Goal: Transaction & Acquisition: Purchase product/service

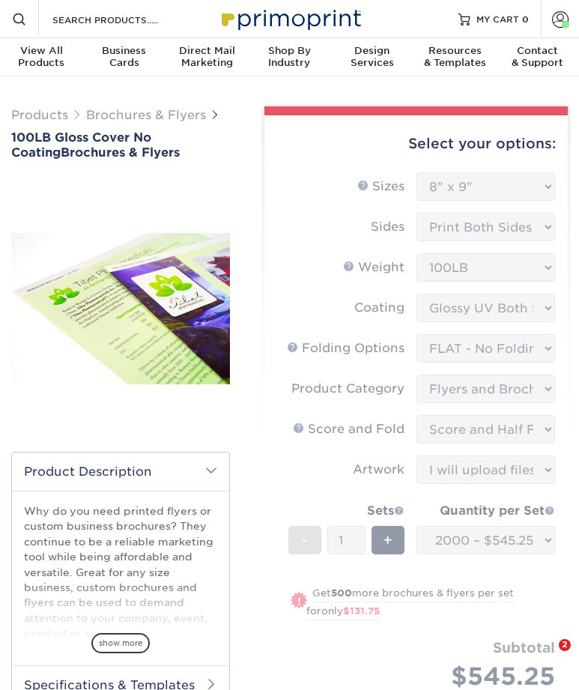
select select "8.00x9.00"
select select "9b1d5825-34d1-4721-9874-ed79abb003d7"
select select "1a668080-6b7c-4174-b399-2c3833b27ef4"
select select "9f37495c-9854-4f2a-8833-b7c3cd2872c2"
select select "upload"
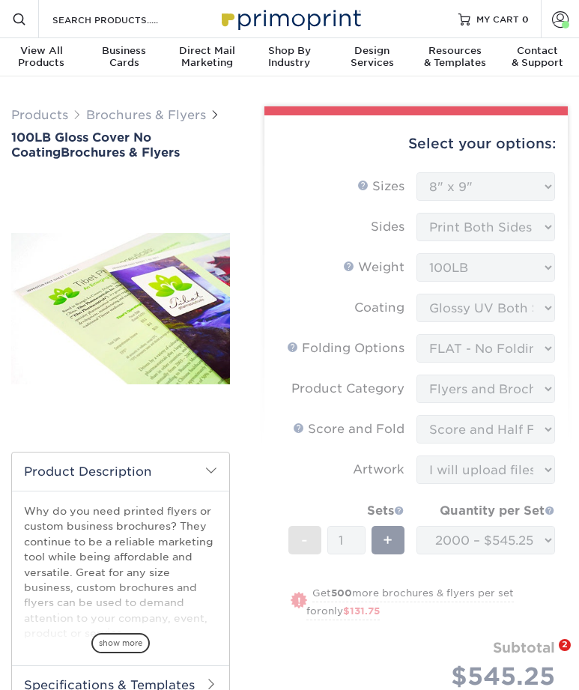
select select "2000 – $545.25"
select select "9c89b626-777a-4dfc-8f9f-b84f56c0fb99"
select select "171936"
select select "03"
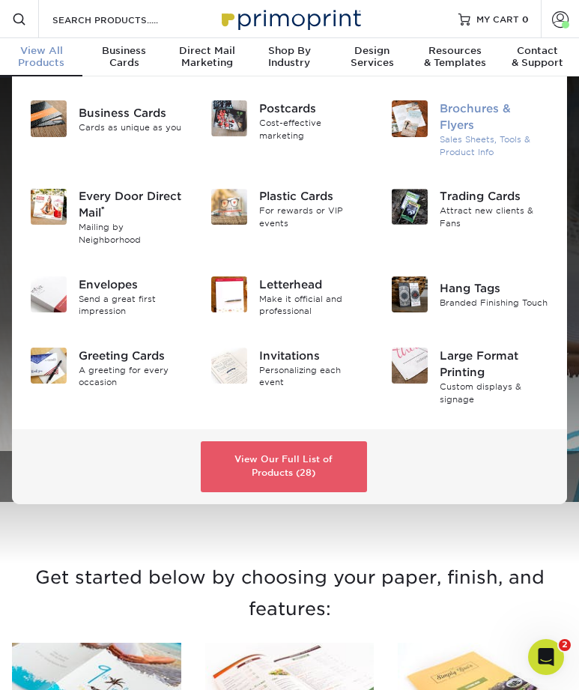
click at [489, 109] on div "Brochures & Flyers" at bounding box center [494, 116] width 109 height 33
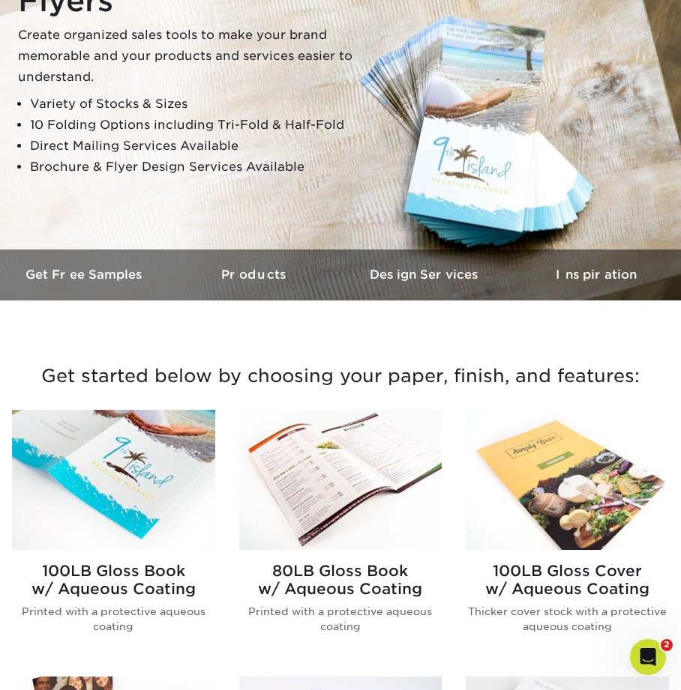
scroll to position [216, 0]
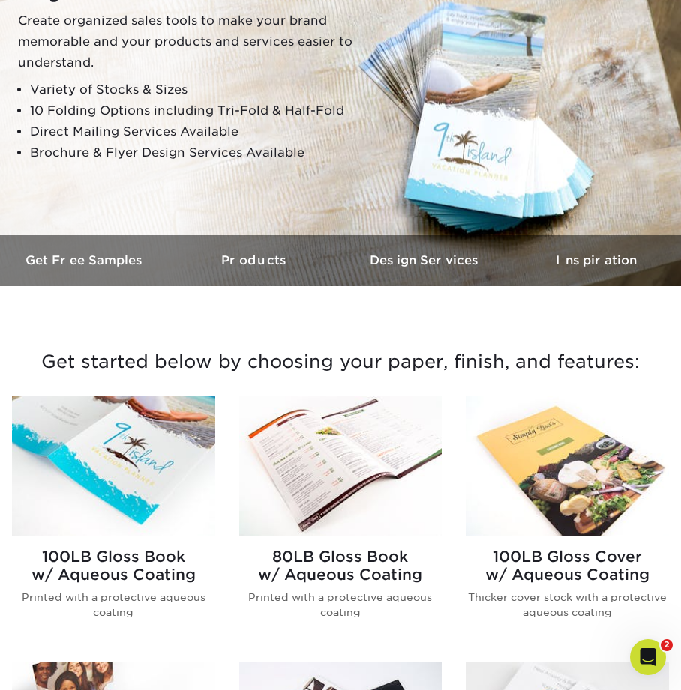
click at [322, 431] on img at bounding box center [340, 466] width 203 height 141
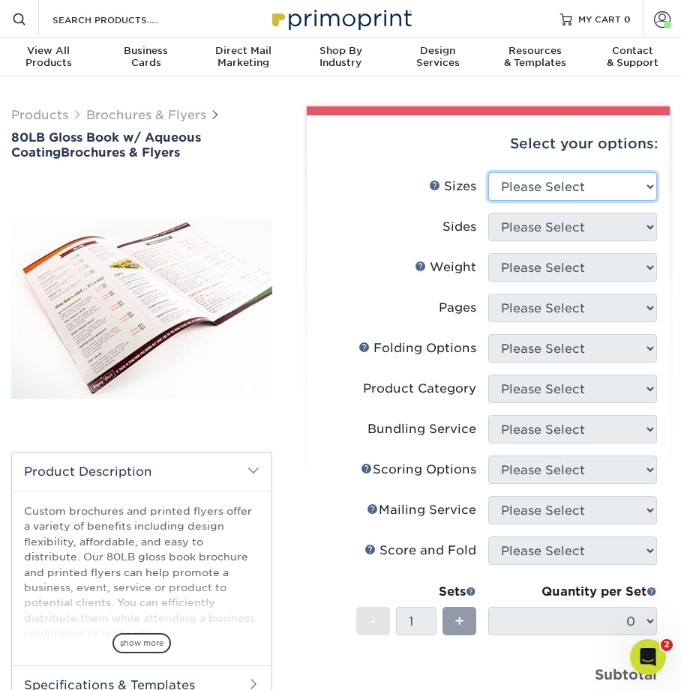
click at [539, 187] on select "Please Select 3.67" x 8.5" 3.67" x 8.5" 4" x 6" 4" x 8.5" 4" x 9" 4" x 11" 4" x…" at bounding box center [572, 186] width 169 height 28
select select "8.50x11.00"
click at [488, 172] on select "Please Select 3.67" x 8.5" 3.67" x 8.5" 4" x 6" 4" x 8.5" 4" x 9" 4" x 11" 4" x…" at bounding box center [572, 186] width 169 height 28
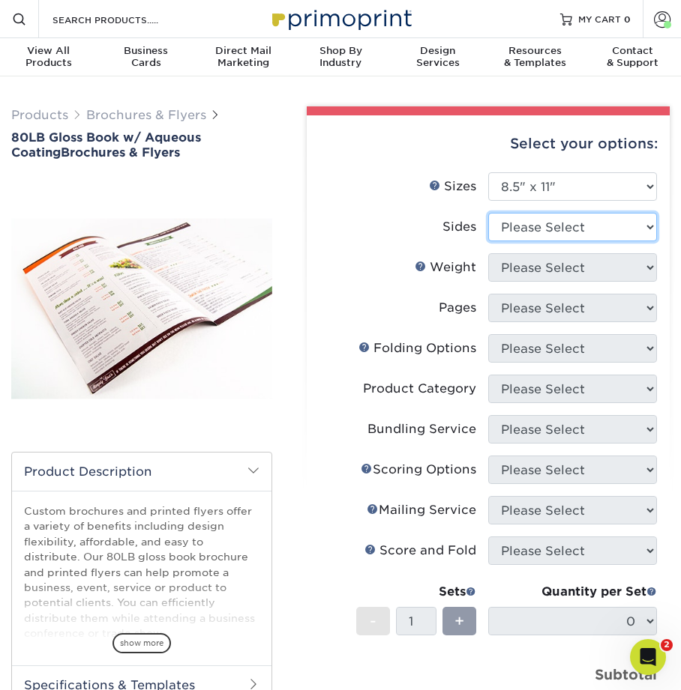
click at [517, 235] on select "Please Select Print Both Sides Print Front Only" at bounding box center [572, 227] width 169 height 28
select select "13abbda7-1d64-4f25-8bb2-c179b224825d"
click at [488, 213] on select "Please Select Print Both Sides Print Front Only" at bounding box center [572, 227] width 169 height 28
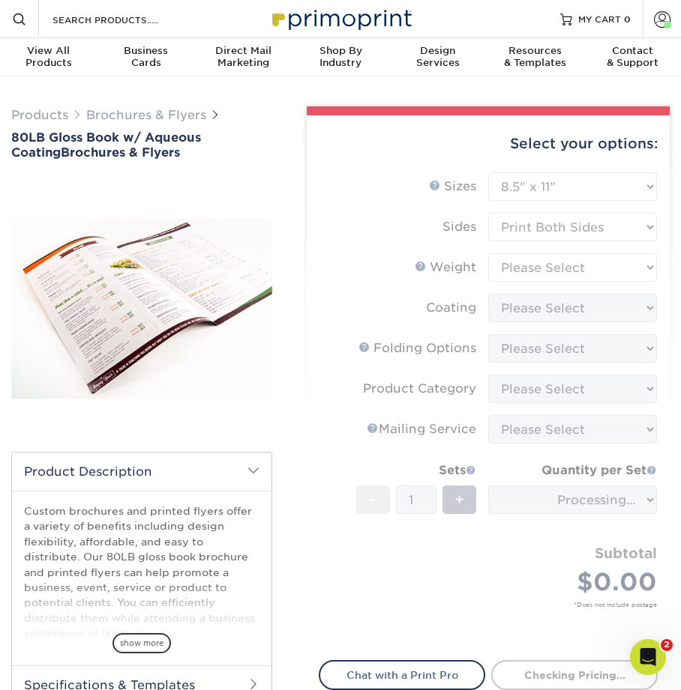
click at [521, 266] on form "Sizes Help Sizes Please Select 3.67" x 8.5" 3.67" x 8.5" 4" x 6" 4" x 8.5" 4" x…" at bounding box center [488, 407] width 339 height 470
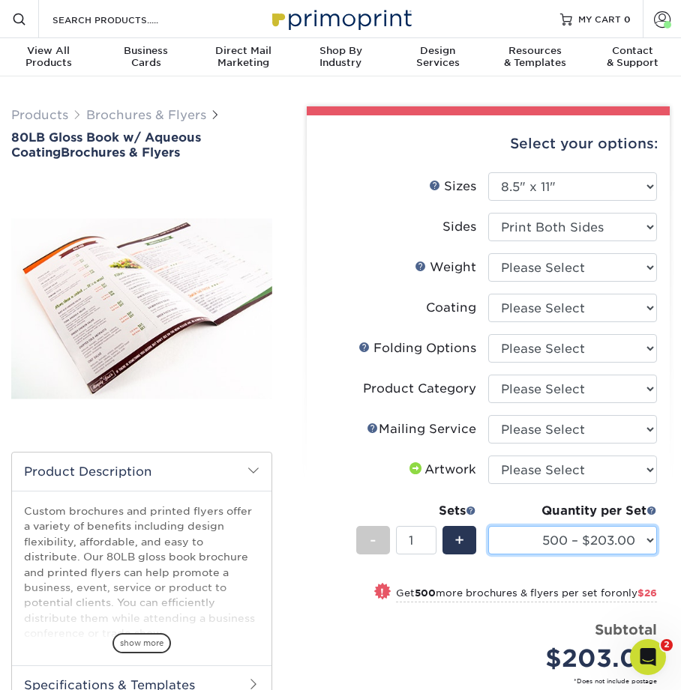
click at [538, 543] on select "500 – $203.00 1000 – $229.00 2000 – $267.00 2500 – $334.00 3000 – $418.00 4000 …" at bounding box center [572, 540] width 169 height 28
select select "25000 – $2172.00"
click at [488, 526] on select "500 – $203.00 1000 – $229.00 2000 – $267.00 2500 – $334.00 3000 – $418.00 4000 …" at bounding box center [572, 540] width 169 height 28
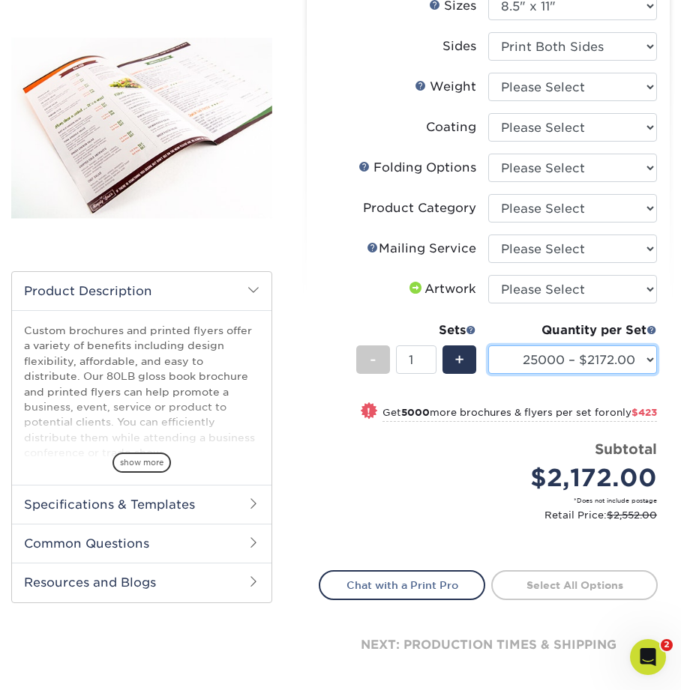
scroll to position [185, 0]
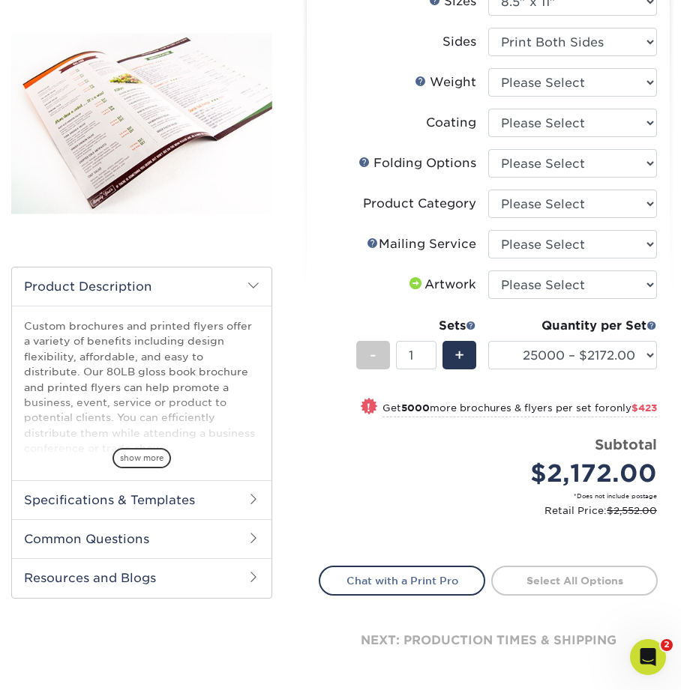
click at [423, 480] on div "Price per set $2,172.00" at bounding box center [403, 463] width 169 height 57
click at [525, 92] on select "Please Select 80LB" at bounding box center [572, 82] width 169 height 28
select select "80LB"
click at [488, 68] on select "Please Select 80LB" at bounding box center [572, 82] width 169 height 28
select select "-1"
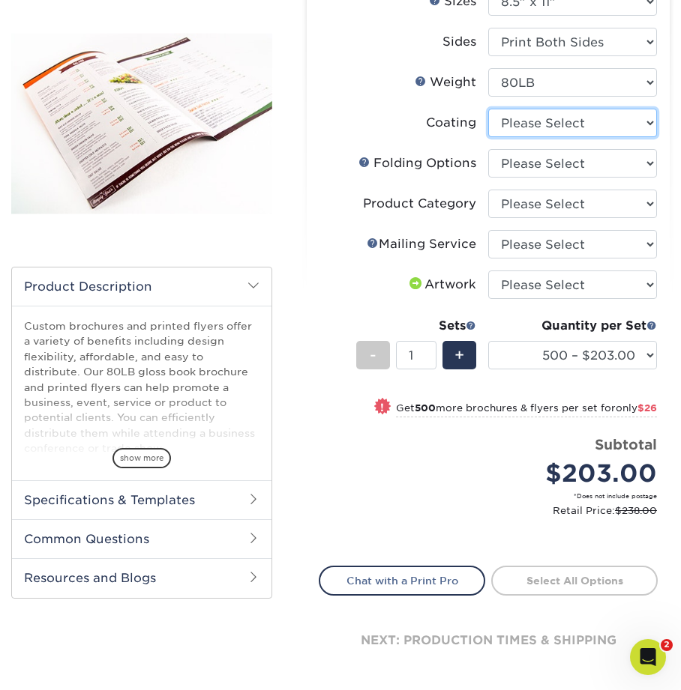
click at [528, 131] on select at bounding box center [572, 123] width 169 height 28
select select "d41dab50-ff65-4f4f-bb17-2afe4d36ae33"
click at [488, 109] on select at bounding box center [572, 123] width 169 height 28
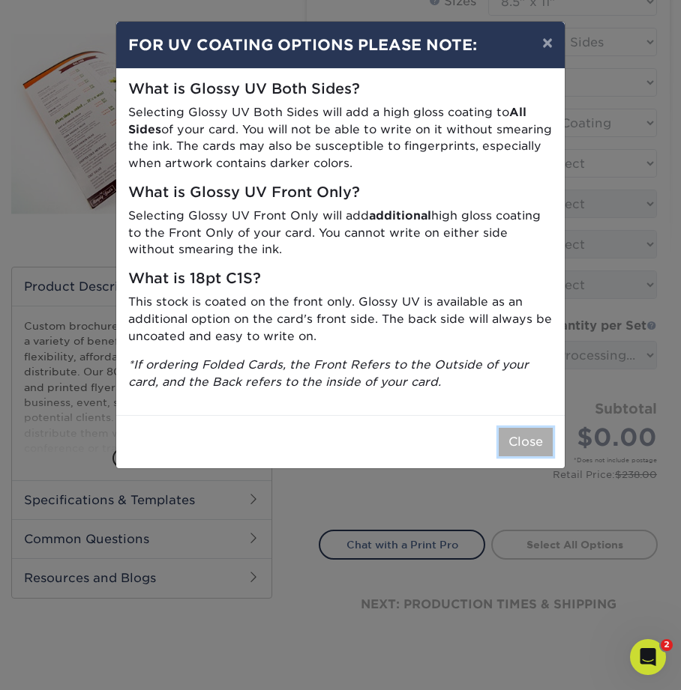
click at [532, 442] on button "Close" at bounding box center [525, 442] width 54 height 28
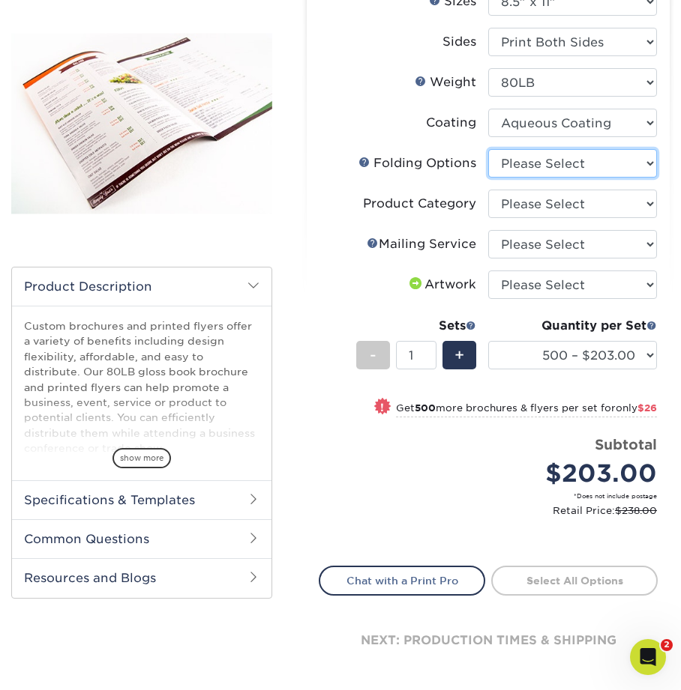
click at [511, 170] on select "Please Select FLAT - No Folding Accordion Fold Half-Fold (Vertical) Half-Fold (…" at bounding box center [572, 163] width 169 height 28
select select "6bd2fd9e-193e-4811-88f7-94c08206d735"
click at [488, 149] on select "Please Select FLAT - No Folding Accordion Fold Half-Fold (Vertical) Half-Fold (…" at bounding box center [572, 163] width 169 height 28
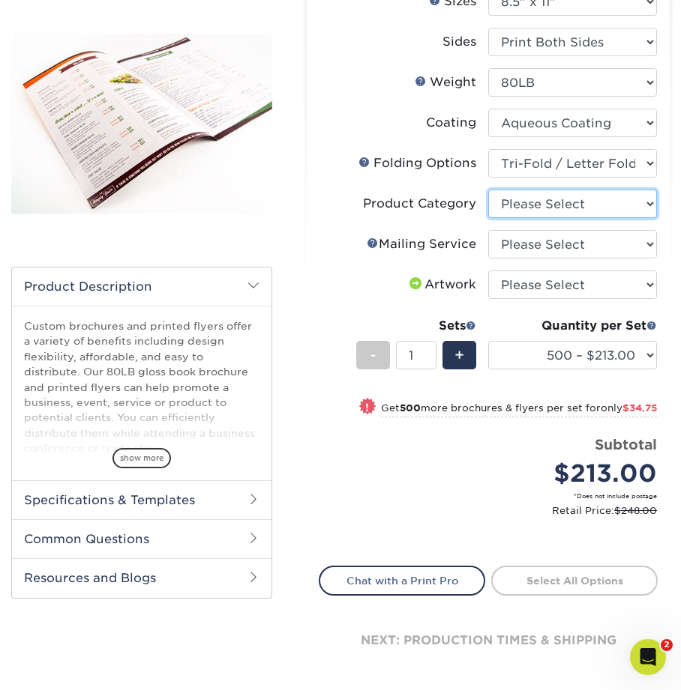
click at [508, 208] on select "Please Select Flyers and Brochures" at bounding box center [572, 204] width 169 height 28
select select "1a668080-6b7c-4174-b399-2c3833b27ef4"
click at [488, 190] on select "Please Select Flyers and Brochures" at bounding box center [572, 204] width 169 height 28
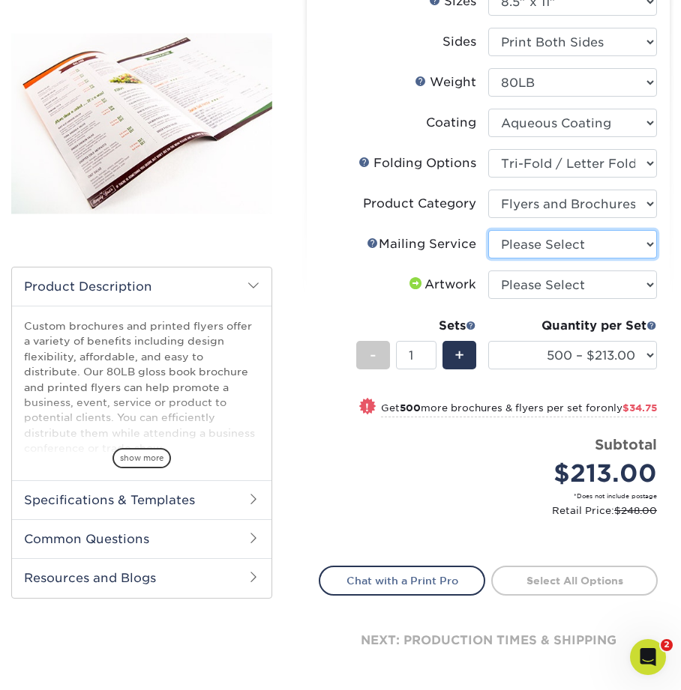
click at [536, 245] on select "Please Select No Direct Mailing Service No, I will mail/stamp/imprint Direct Ma…" at bounding box center [572, 244] width 169 height 28
select select "3e5e9bdd-d78a-4c28-a41d-fe1407925ca6"
click at [488, 230] on select "Please Select No Direct Mailing Service No, I will mail/stamp/imprint Direct Ma…" at bounding box center [572, 244] width 169 height 28
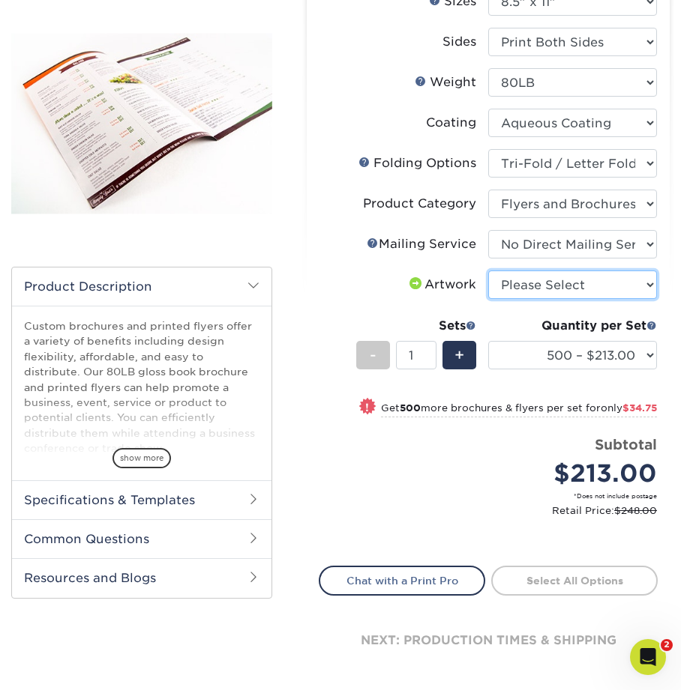
click at [544, 287] on select "Please Select I will upload files I need a design - $175" at bounding box center [572, 285] width 169 height 28
select select "upload"
click at [488, 271] on select "Please Select I will upload files I need a design - $175" at bounding box center [572, 285] width 169 height 28
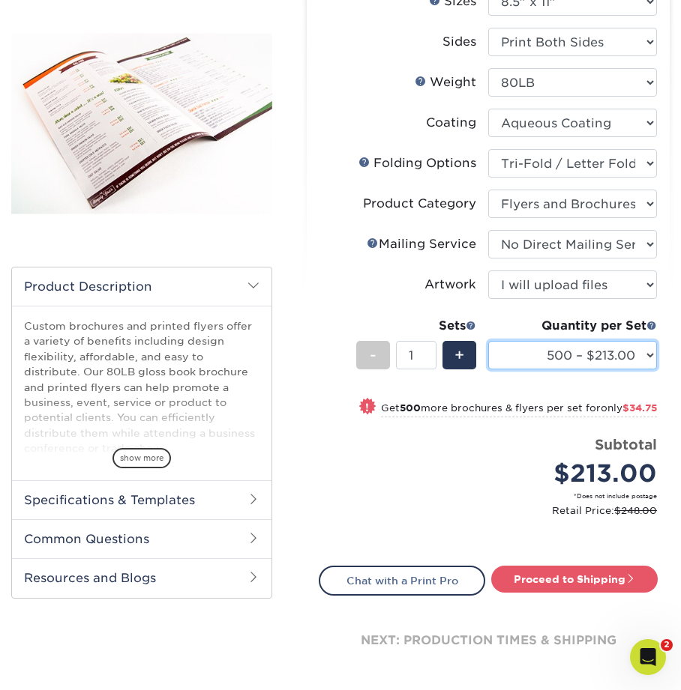
click at [537, 359] on select "500 – $213.00 1000 – $247.75 2000 – $285.75 2500 – $352.75 3000 – $436.75 4000 …" at bounding box center [572, 355] width 169 height 28
select select "25000 – $2340.75"
click at [488, 341] on select "500 – $213.00 1000 – $247.75 2000 – $285.75 2500 – $352.75 3000 – $436.75 4000 …" at bounding box center [572, 355] width 169 height 28
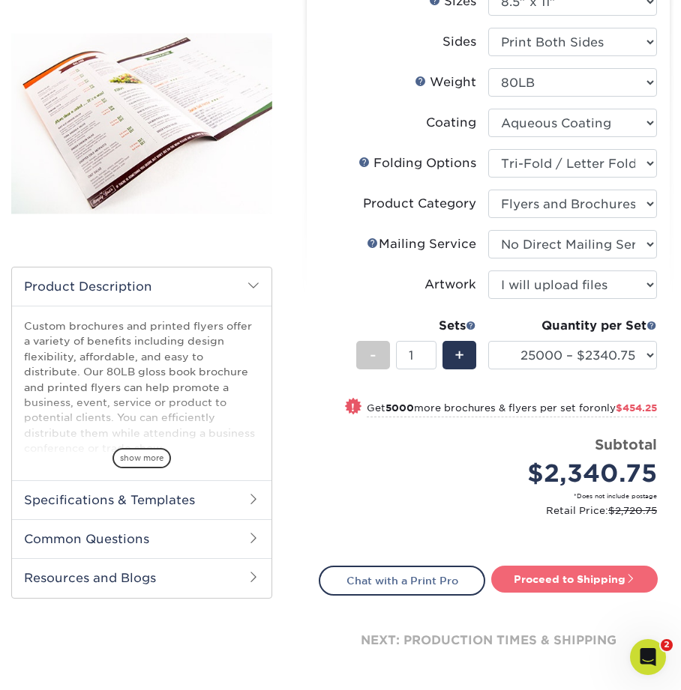
click at [568, 579] on link "Proceed to Shipping" at bounding box center [574, 579] width 166 height 27
type input "Set 1"
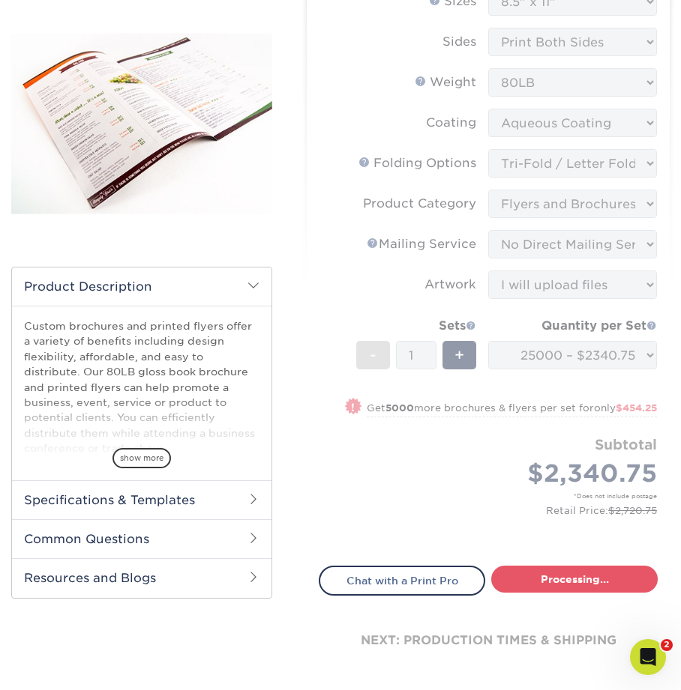
select select "b476fb75-ce14-46d4-8f66-ad64c9affefd"
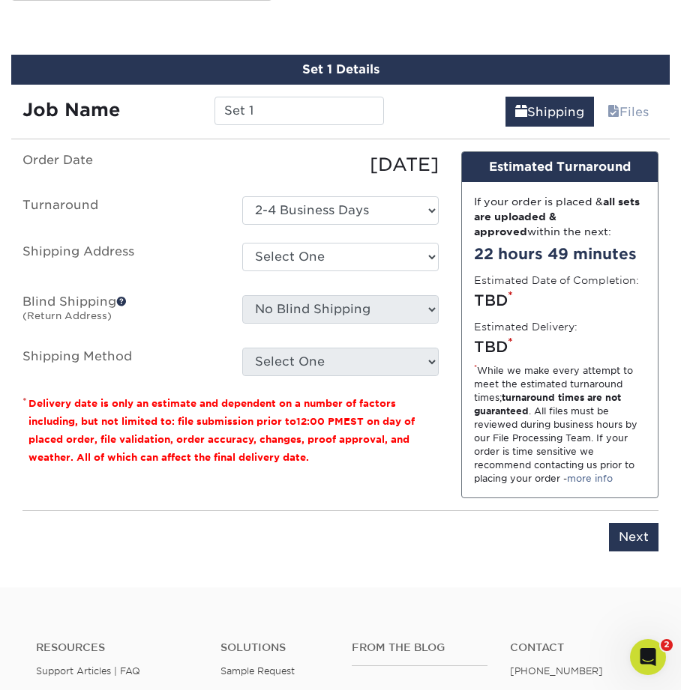
scroll to position [791, 0]
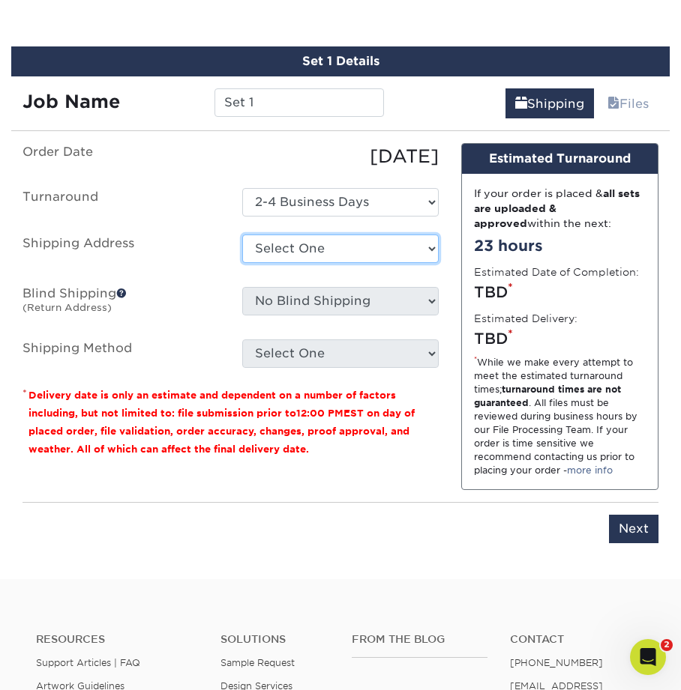
click at [277, 254] on select "Select One Getaways [PERSON_NAME] Philadelphia / [US_STATE] Inventory Center + …" at bounding box center [340, 249] width 197 height 28
select select "58208"
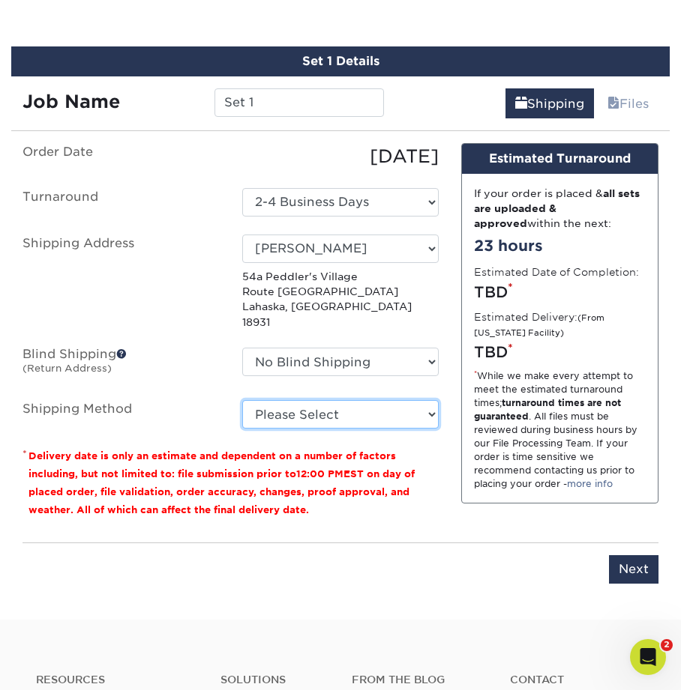
click at [297, 400] on select "Please Select Ground Shipping (+$226.90) Economy Freight (+$256.37) Priority Fr…" at bounding box center [340, 414] width 197 height 28
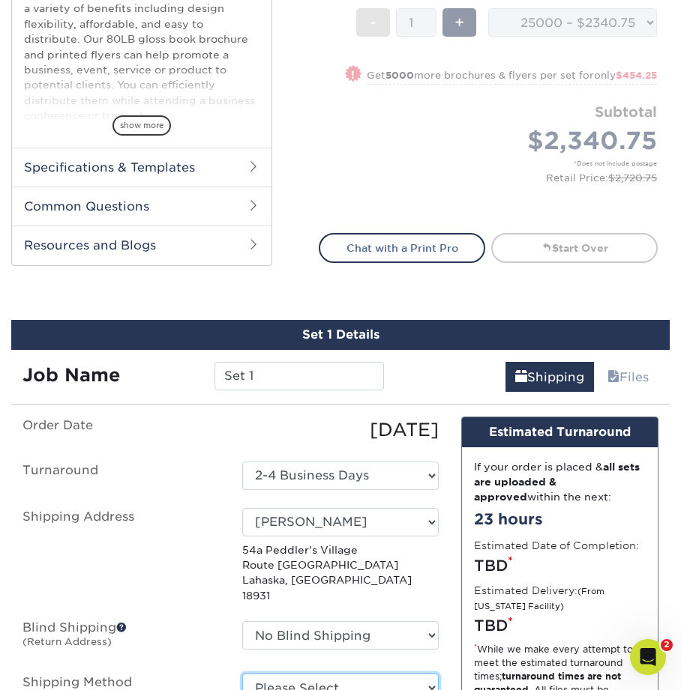
scroll to position [516, 0]
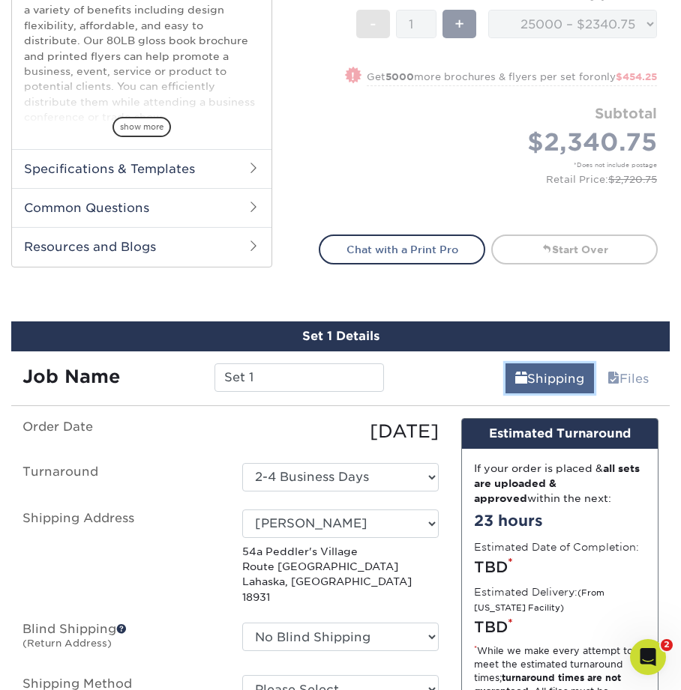
click at [537, 381] on link "Shipping" at bounding box center [549, 379] width 88 height 30
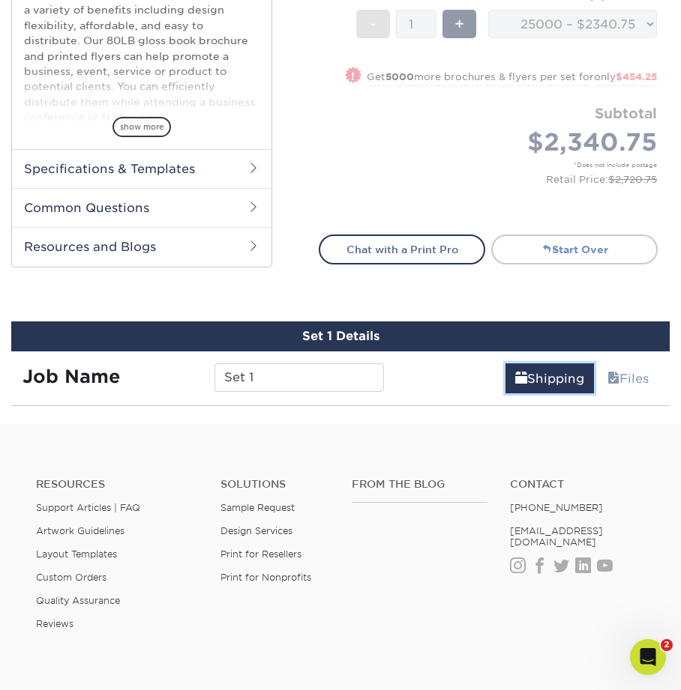
scroll to position [517, 0]
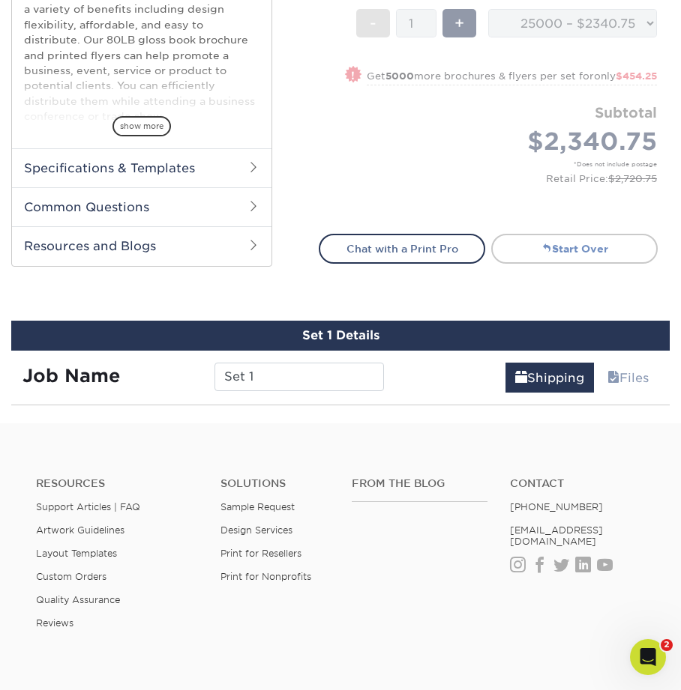
click at [547, 253] on link "Start Over" at bounding box center [574, 249] width 166 height 30
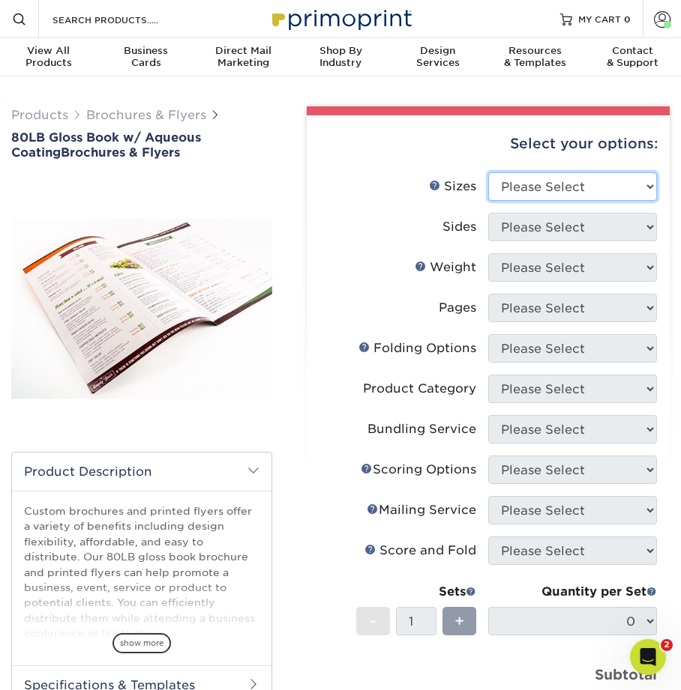
click at [510, 180] on select "Please Select 3.67" x 8.5" 3.67" x 8.5" 4" x 6" 4" x 8.5" 4" x 9" 4" x 11" 4" x…" at bounding box center [572, 186] width 169 height 28
select select "8.50x11.00"
click at [488, 172] on select "Please Select 3.67" x 8.5" 3.67" x 8.5" 4" x 6" 4" x 8.5" 4" x 9" 4" x 11" 4" x…" at bounding box center [572, 186] width 169 height 28
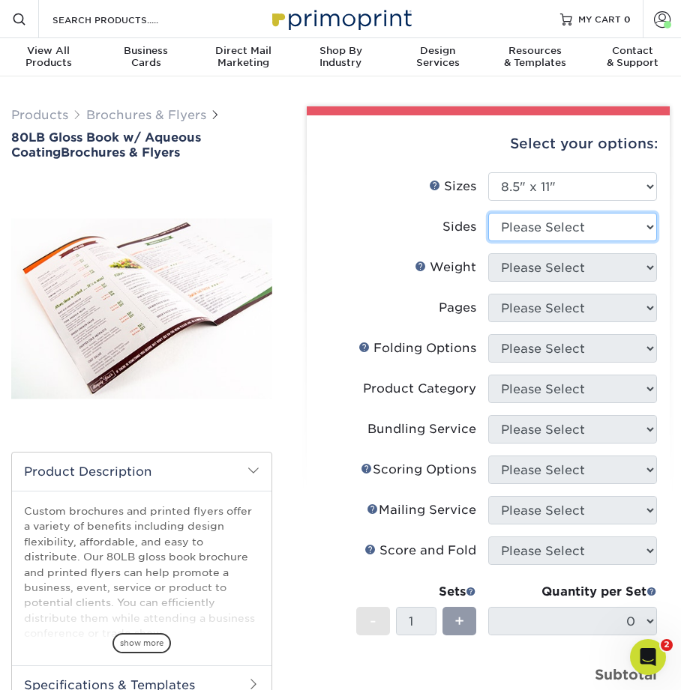
click at [511, 226] on select "Please Select Print Both Sides Print Front Only" at bounding box center [572, 227] width 169 height 28
select select "13abbda7-1d64-4f25-8bb2-c179b224825d"
click at [488, 213] on select "Please Select Print Both Sides Print Front Only" at bounding box center [572, 227] width 169 height 28
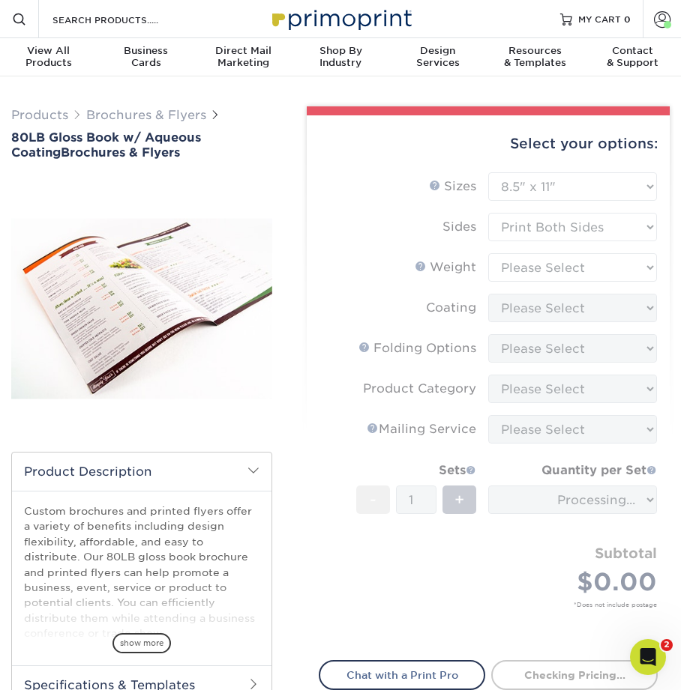
click at [529, 275] on form "Sizes Help Sizes Please Select 3.67" x 8.5" 3.67" x 8.5" 4" x 6" 4" x 8.5" 4" x…" at bounding box center [488, 407] width 339 height 470
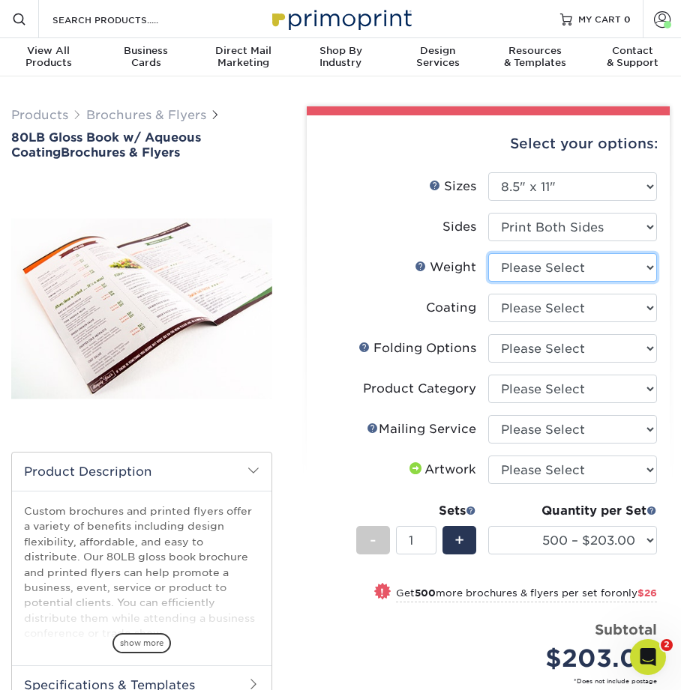
click at [532, 272] on select "Please Select 80LB" at bounding box center [572, 267] width 169 height 28
select select "80LB"
click at [488, 253] on select "Please Select 80LB" at bounding box center [572, 267] width 169 height 28
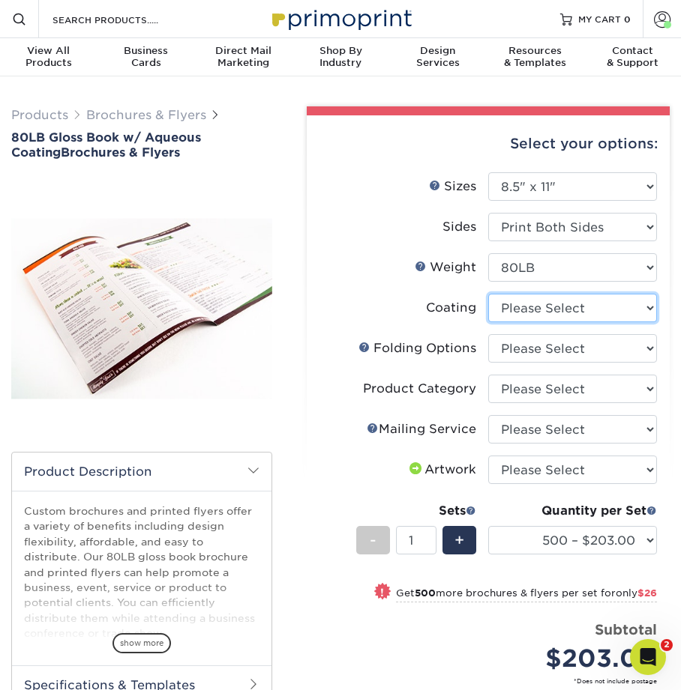
click at [527, 308] on select at bounding box center [572, 308] width 169 height 28
select select "d41dab50-ff65-4f4f-bb17-2afe4d36ae33"
click at [488, 294] on select at bounding box center [572, 308] width 169 height 28
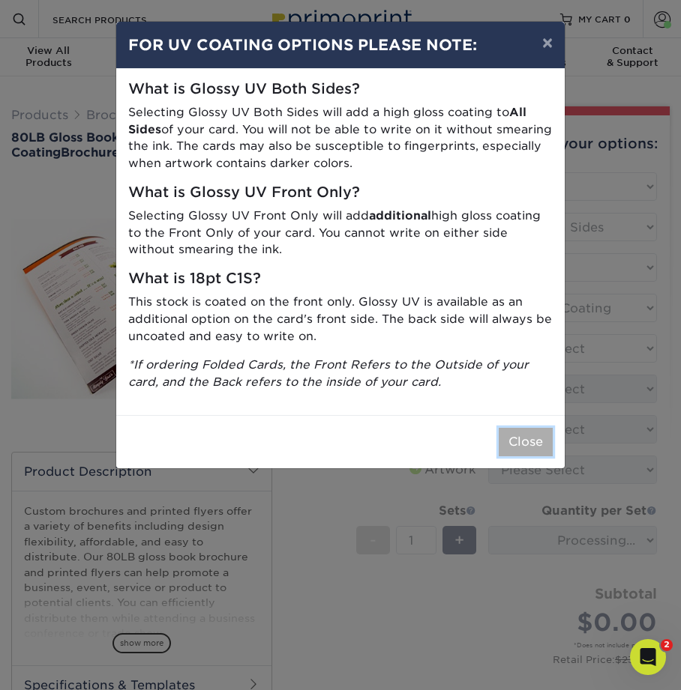
click at [520, 451] on button "Close" at bounding box center [525, 442] width 54 height 28
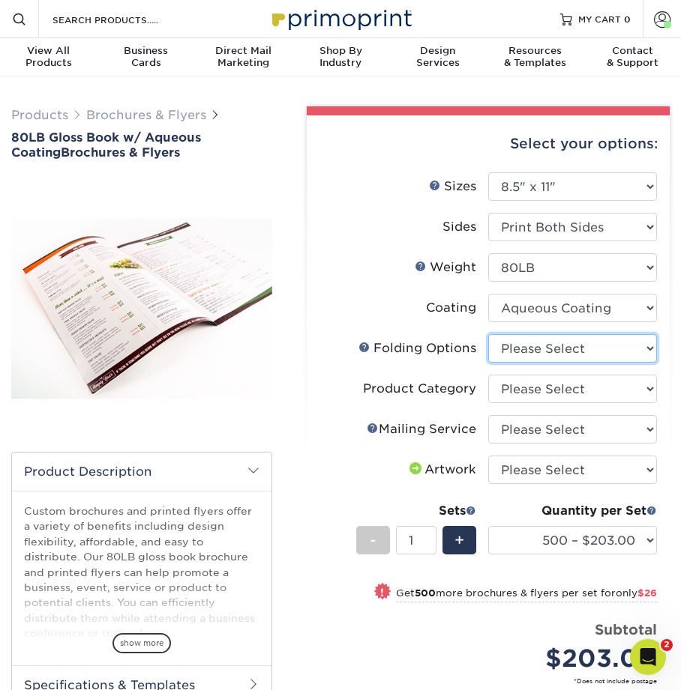
click at [522, 352] on select "Please Select FLAT - No Folding Accordion Fold Half-Fold (Vertical) Half-Fold (…" at bounding box center [572, 348] width 169 height 28
select select "6bd2fd9e-193e-4811-88f7-94c08206d735"
click at [488, 334] on select "Please Select FLAT - No Folding Accordion Fold Half-Fold (Vertical) Half-Fold (…" at bounding box center [572, 348] width 169 height 28
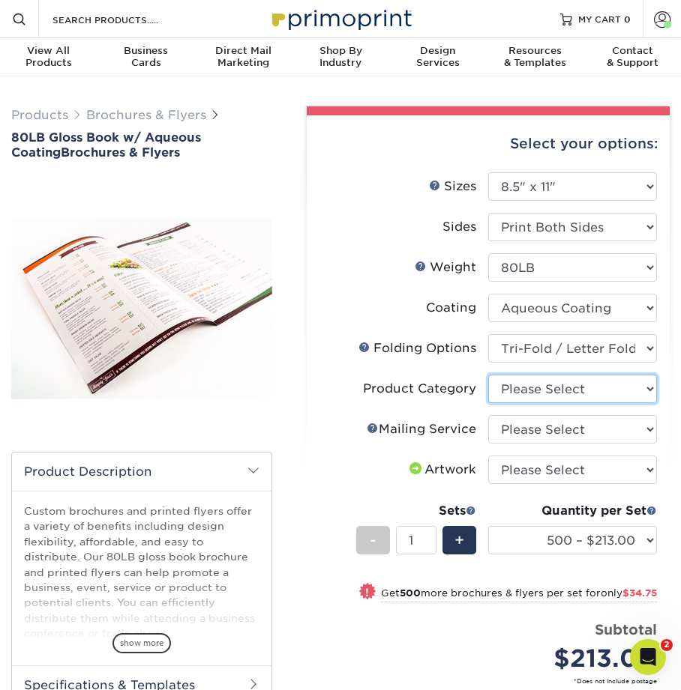
click at [504, 393] on select "Please Select Flyers and Brochures" at bounding box center [572, 389] width 169 height 28
select select "1a668080-6b7c-4174-b399-2c3833b27ef4"
click at [488, 375] on select "Please Select Flyers and Brochures" at bounding box center [572, 389] width 169 height 28
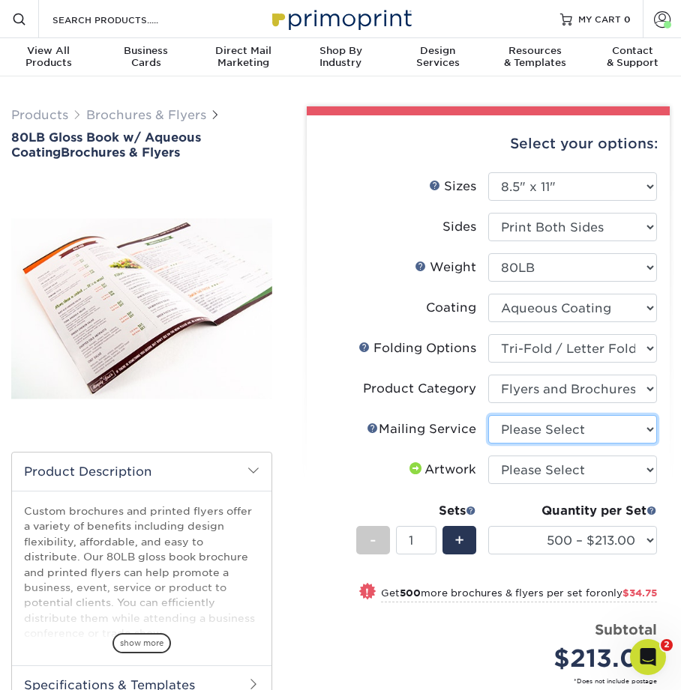
click at [545, 432] on select "Please Select No Direct Mailing Service No, I will mail/stamp/imprint Direct Ma…" at bounding box center [572, 429] width 169 height 28
select select "3e5e9bdd-d78a-4c28-a41d-fe1407925ca6"
click at [488, 415] on select "Please Select No Direct Mailing Service No, I will mail/stamp/imprint Direct Ma…" at bounding box center [572, 429] width 169 height 28
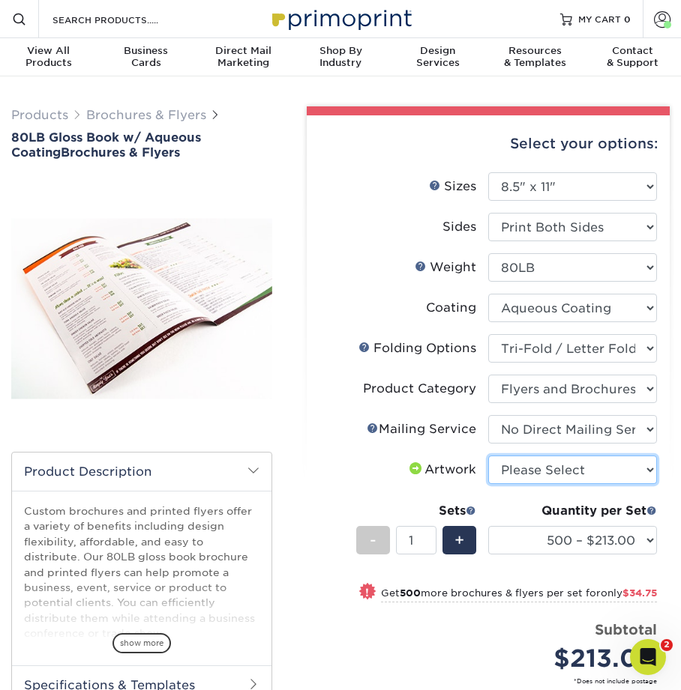
click at [523, 468] on select "Please Select I will upload files I need a design - $175" at bounding box center [572, 470] width 169 height 28
select select "upload"
click at [488, 456] on select "Please Select I will upload files I need a design - $175" at bounding box center [572, 470] width 169 height 28
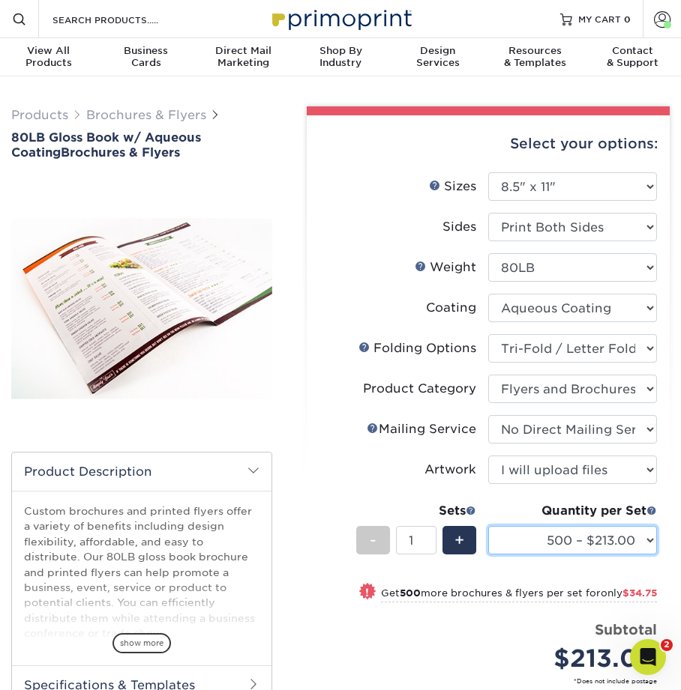
click at [534, 541] on select "500 – $213.00 1000 – $247.75 2000 – $285.75 2500 – $352.75 3000 – $436.75 4000 …" at bounding box center [572, 540] width 169 height 28
select select "35000 – $3246.25"
click at [488, 526] on select "500 – $213.00 1000 – $247.75 2000 – $285.75 2500 – $352.75 3000 – $436.75 4000 …" at bounding box center [572, 540] width 169 height 28
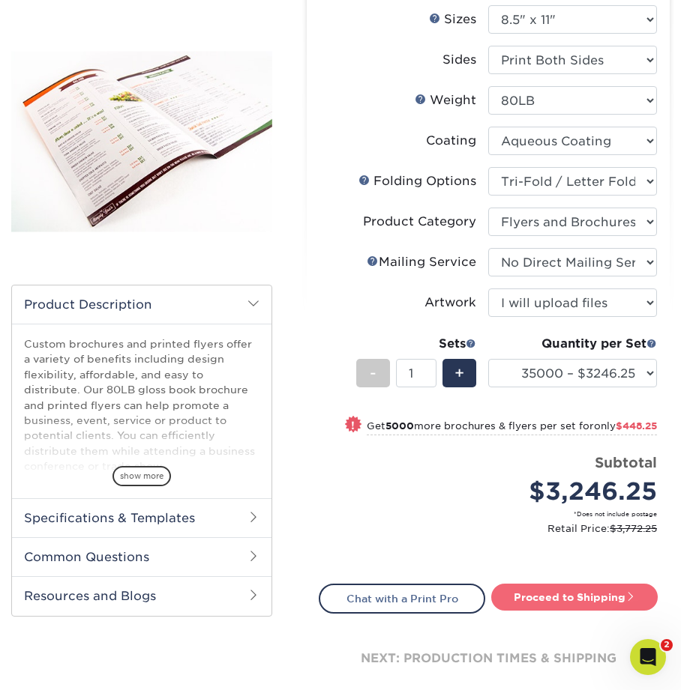
click at [567, 603] on link "Proceed to Shipping" at bounding box center [574, 597] width 166 height 27
type input "Set 1"
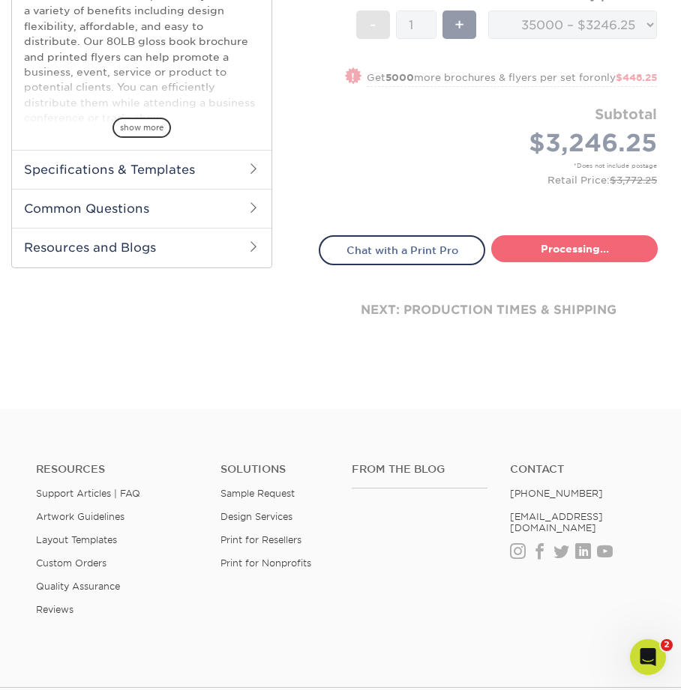
select select "d8024162-baee-4926-b895-ff2f509963c9"
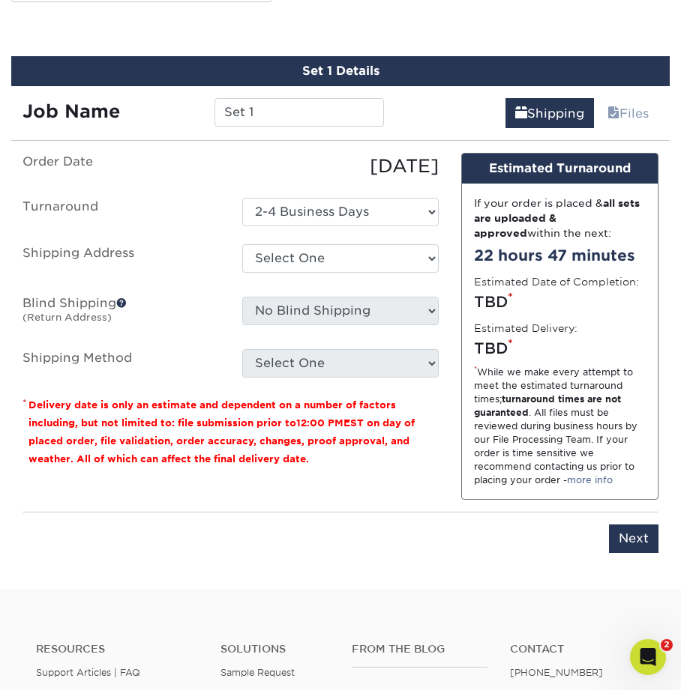
scroll to position [791, 0]
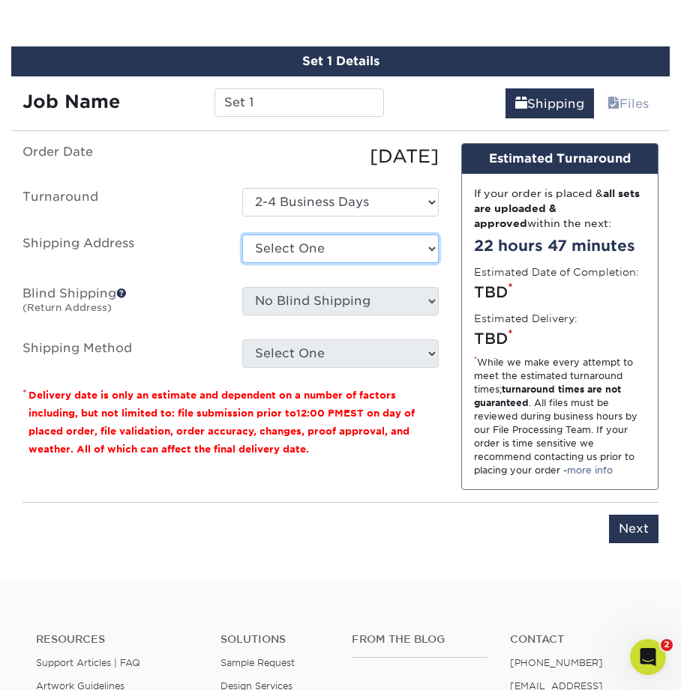
click at [277, 249] on select "Select One Getaways [PERSON_NAME] Philadelphia / [US_STATE] Inventory Center + …" at bounding box center [340, 249] width 197 height 28
select select "58208"
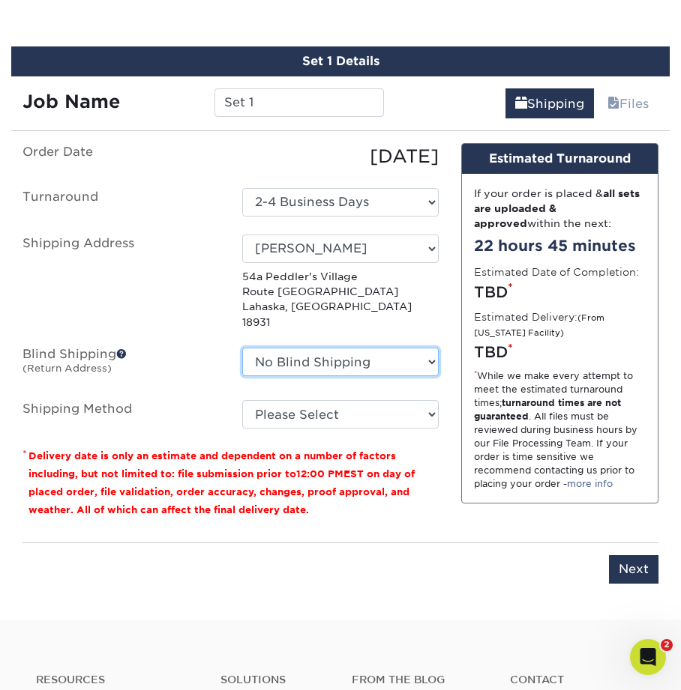
click at [295, 354] on select "No Blind Shipping Getaways [PERSON_NAME] Philadelphia / [US_STATE] Inventory Ce…" at bounding box center [340, 362] width 197 height 28
click at [277, 410] on select "Please Select Economy Freight (+$256.37) Priority Freight (+$276.44) Ground Shi…" at bounding box center [340, 414] width 197 height 28
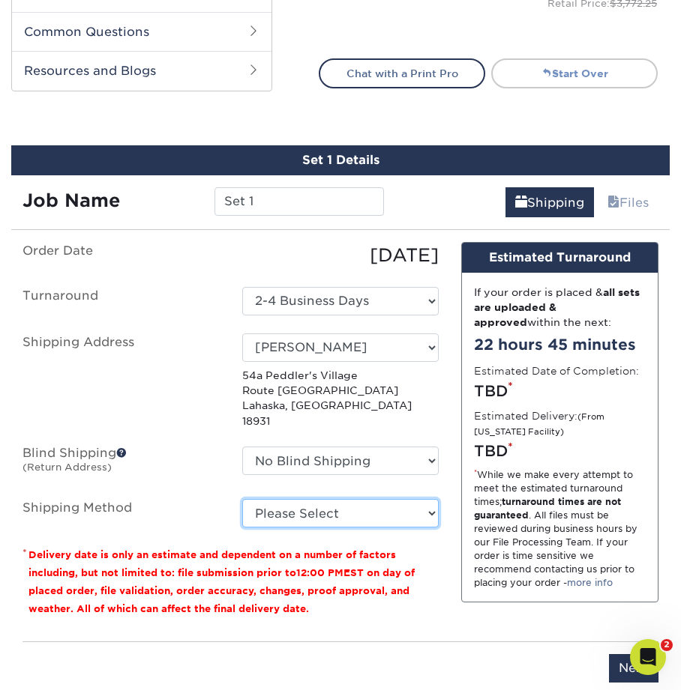
scroll to position [692, 0]
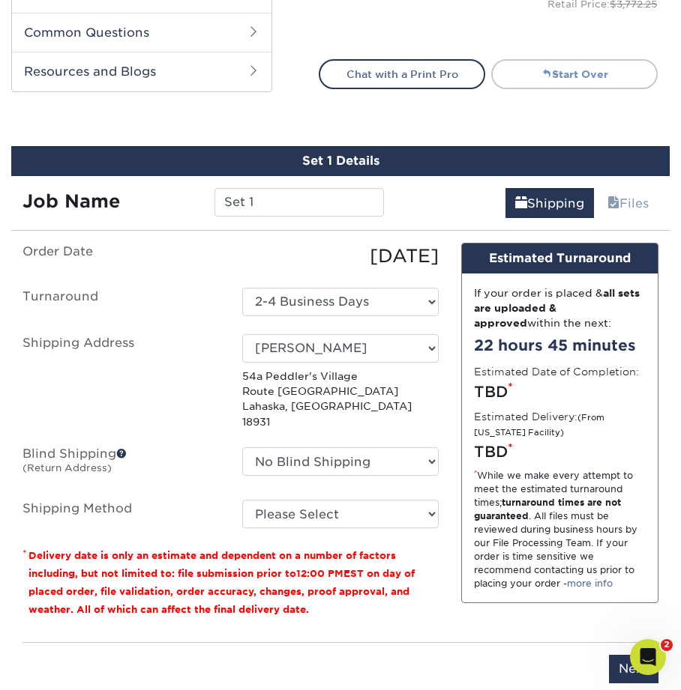
click at [591, 69] on link "Start Over" at bounding box center [574, 74] width 166 height 30
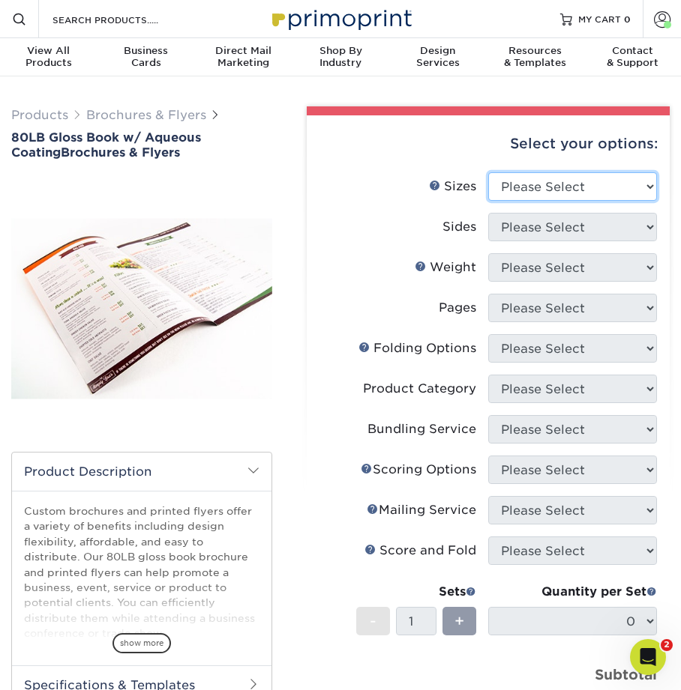
click at [528, 194] on select "Please Select 3.67" x 8.5" 3.67" x 8.5" 4" x 6" 4" x 8.5" 4" x 9" 4" x 11" 4" x…" at bounding box center [572, 186] width 169 height 28
select select "8.50x11.00"
click at [488, 172] on select "Please Select 3.67" x 8.5" 3.67" x 8.5" 4" x 6" 4" x 8.5" 4" x 9" 4" x 11" 4" x…" at bounding box center [572, 186] width 169 height 28
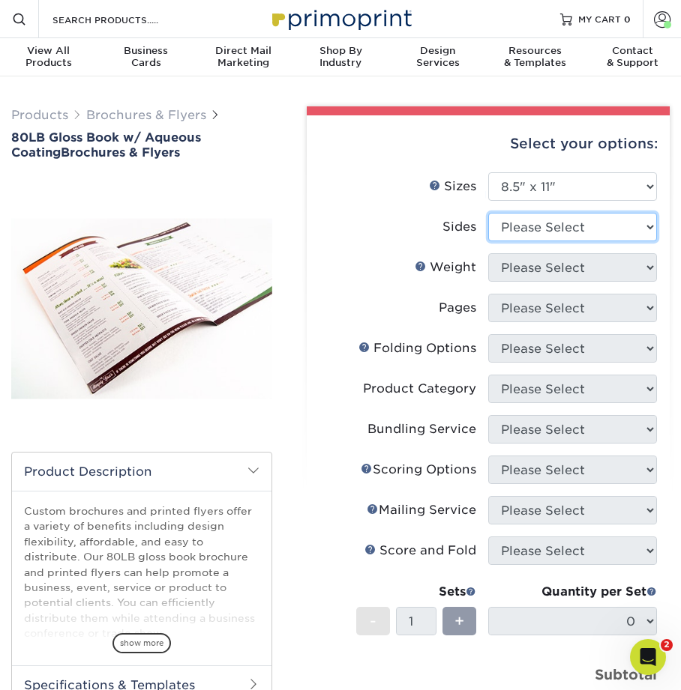
click at [520, 233] on select "Please Select Print Both Sides Print Front Only" at bounding box center [572, 227] width 169 height 28
select select "13abbda7-1d64-4f25-8bb2-c179b224825d"
click at [488, 213] on select "Please Select Print Both Sides Print Front Only" at bounding box center [572, 227] width 169 height 28
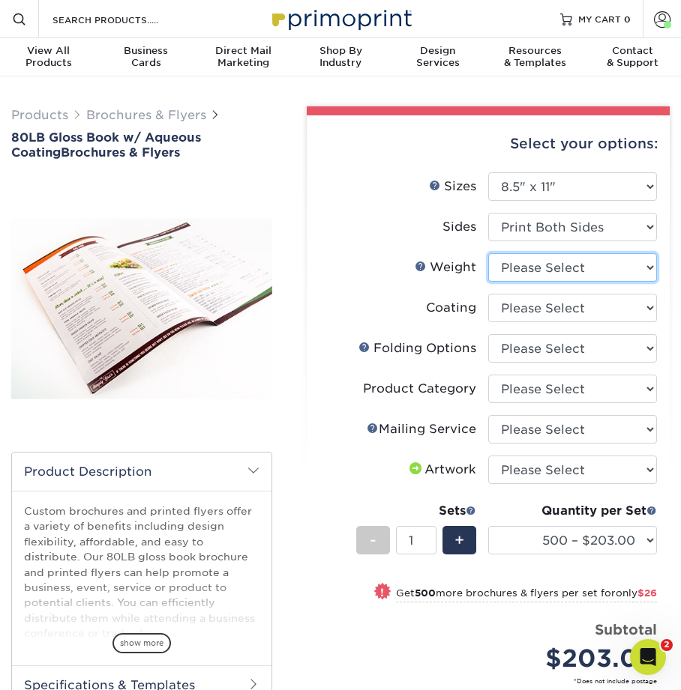
click at [528, 266] on select "Please Select 80LB" at bounding box center [572, 267] width 169 height 28
select select "80LB"
click at [488, 253] on select "Please Select 80LB" at bounding box center [572, 267] width 169 height 28
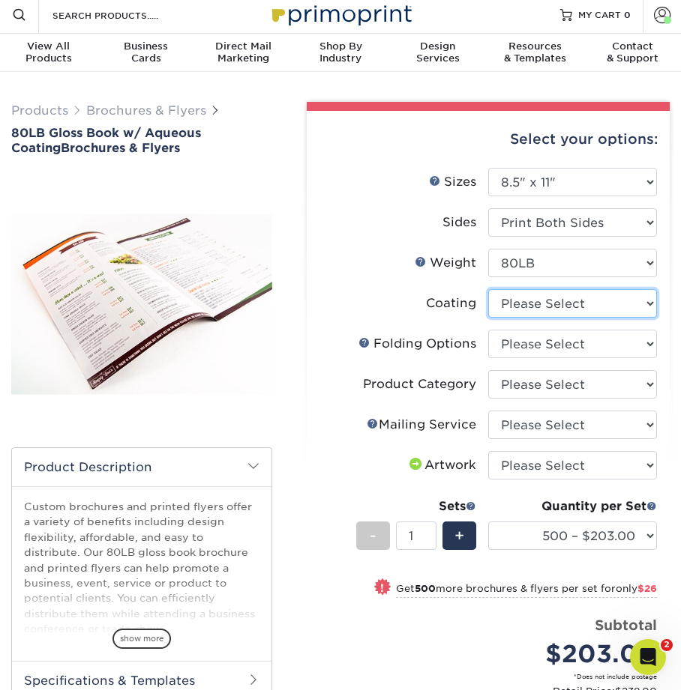
click at [519, 306] on select at bounding box center [572, 303] width 169 height 28
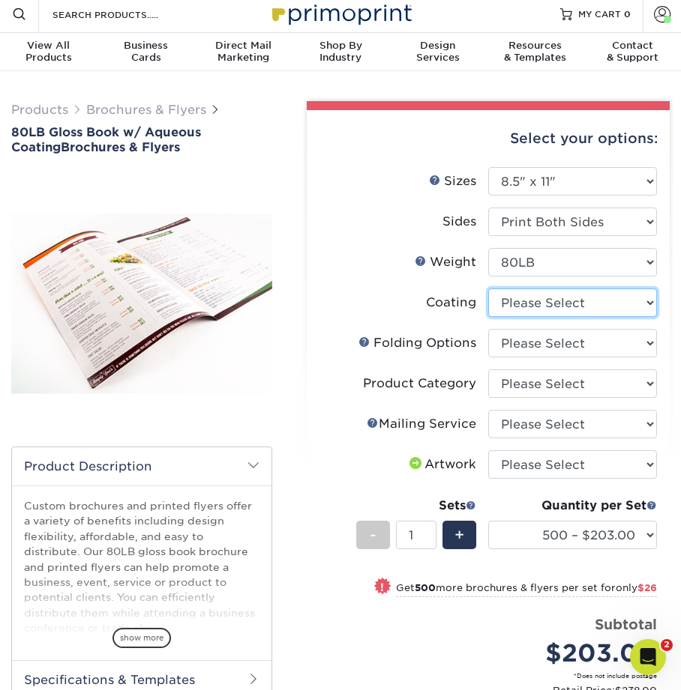
select select "d41dab50-ff65-4f4f-bb17-2afe4d36ae33"
click at [488, 289] on select at bounding box center [572, 303] width 169 height 28
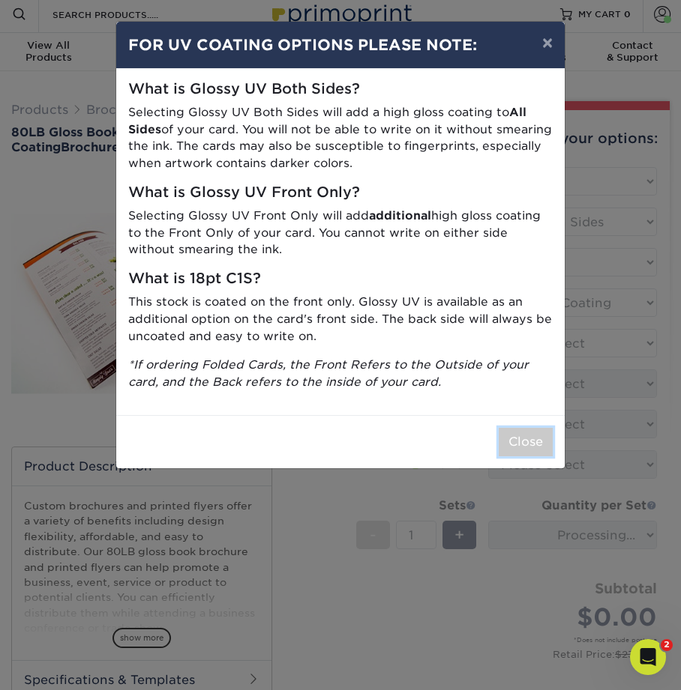
click at [519, 441] on button "Close" at bounding box center [525, 442] width 54 height 28
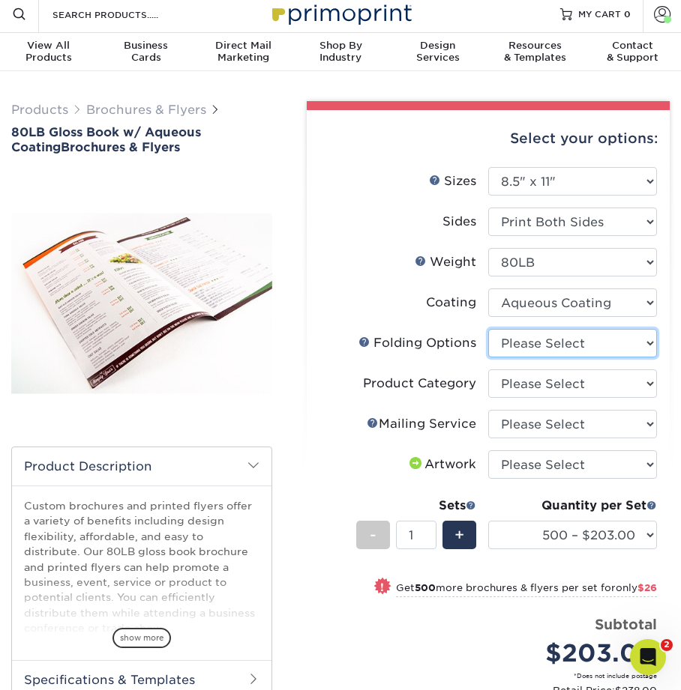
click at [537, 343] on select "Please Select FLAT - No Folding Accordion Fold Half-Fold (Vertical) Half-Fold (…" at bounding box center [572, 343] width 169 height 28
select select "beabd50a-9461-4c61-85af-315242fc817b"
click at [488, 329] on select "Please Select FLAT - No Folding Accordion Fold Half-Fold (Vertical) Half-Fold (…" at bounding box center [572, 343] width 169 height 28
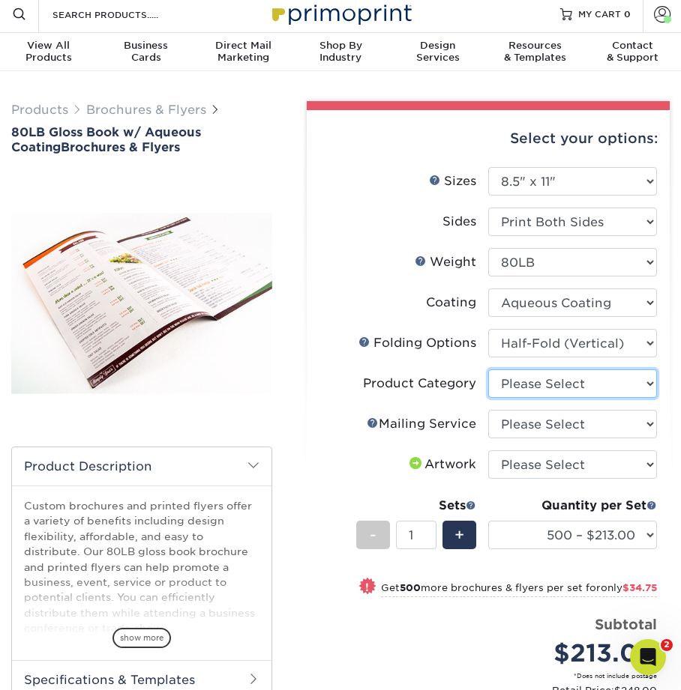
click at [527, 387] on select "Please Select Flyers and Brochures" at bounding box center [572, 384] width 169 height 28
select select "1a668080-6b7c-4174-b399-2c3833b27ef4"
click at [488, 370] on select "Please Select Flyers and Brochures" at bounding box center [572, 384] width 169 height 28
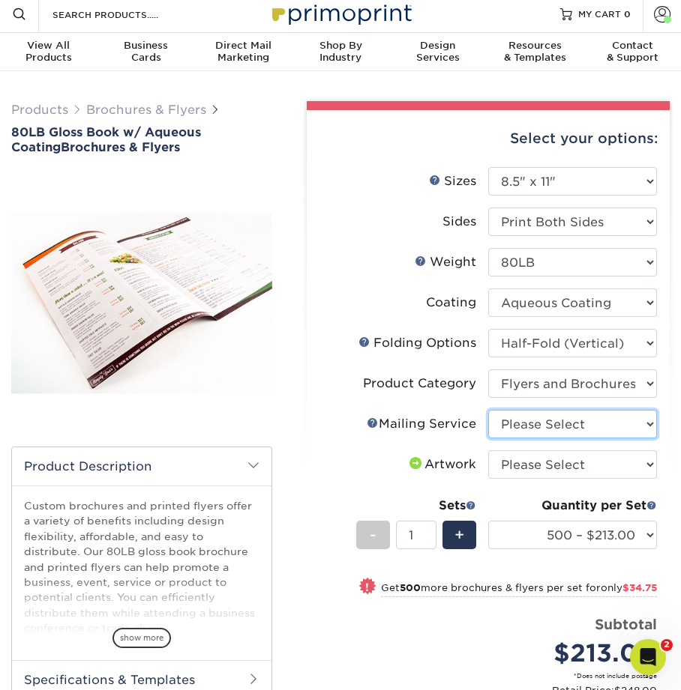
click at [528, 420] on select "Please Select No Direct Mailing Service No, I will mail/stamp/imprint Direct Ma…" at bounding box center [572, 424] width 169 height 28
select select "3e5e9bdd-d78a-4c28-a41d-fe1407925ca6"
click at [488, 410] on select "Please Select No Direct Mailing Service No, I will mail/stamp/imprint Direct Ma…" at bounding box center [572, 424] width 169 height 28
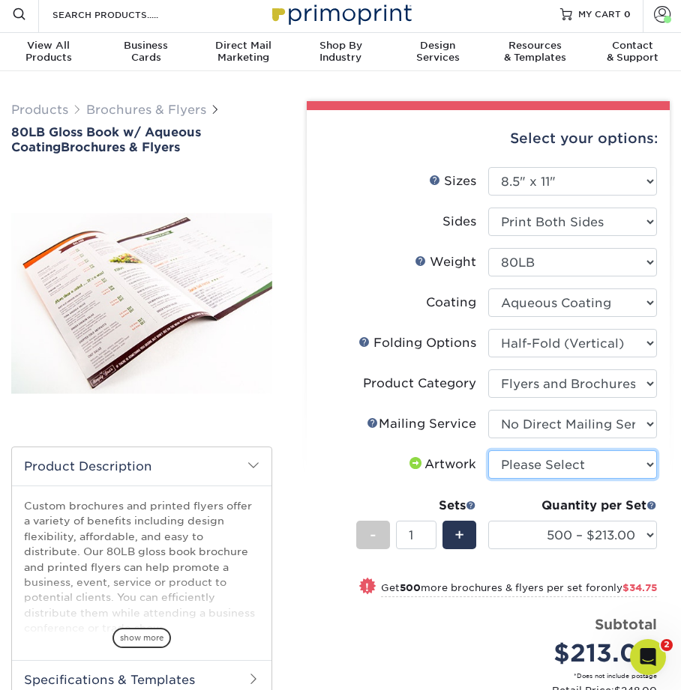
click at [528, 471] on select "Please Select I will upload files I need a design - $175" at bounding box center [572, 464] width 169 height 28
select select "upload"
click at [488, 450] on select "Please Select I will upload files I need a design - $175" at bounding box center [572, 464] width 169 height 28
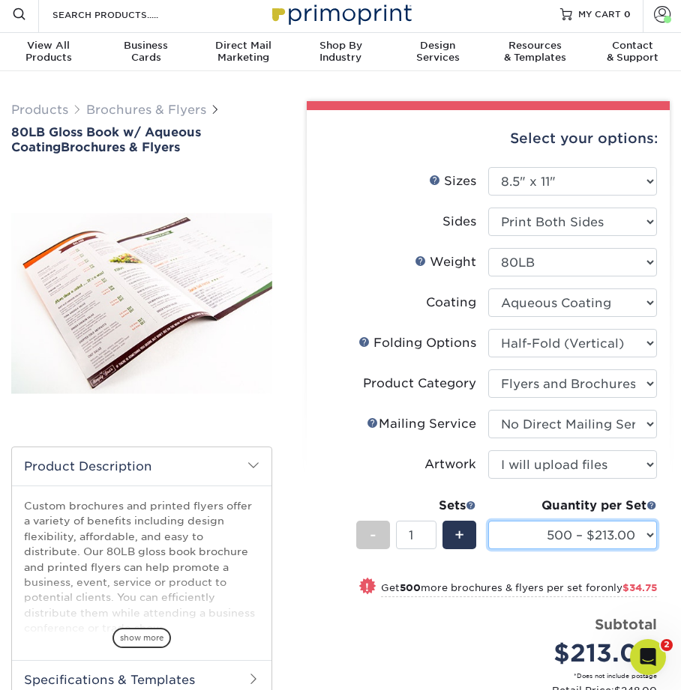
click at [542, 537] on select "500 – $213.00 1000 – $247.75 2000 – $285.75 2500 – $352.75 3000 – $436.75 4000 …" at bounding box center [572, 535] width 169 height 28
select select "50000 – $4584.00"
click at [488, 521] on select "500 – $213.00 1000 – $247.75 2000 – $285.75 2500 – $352.75 3000 – $436.75 4000 …" at bounding box center [572, 535] width 169 height 28
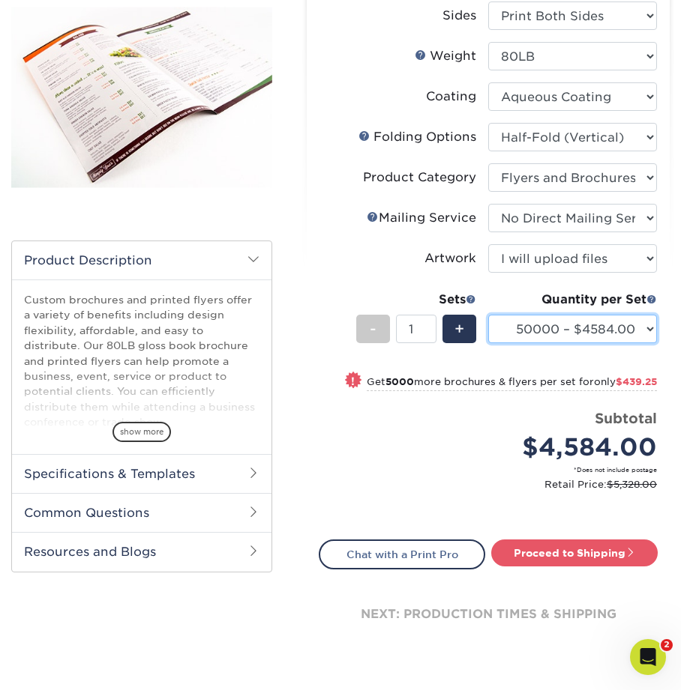
scroll to position [221, 0]
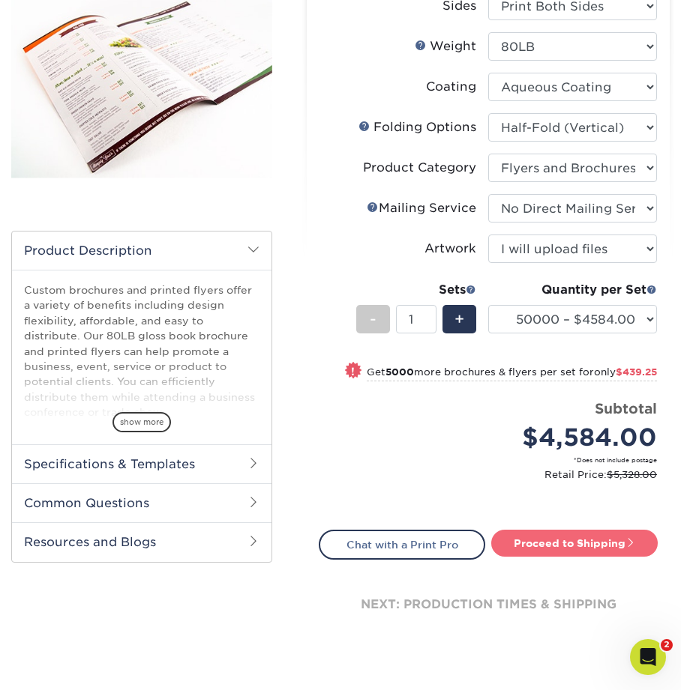
click at [561, 546] on link "Proceed to Shipping" at bounding box center [574, 543] width 166 height 27
type input "Set 1"
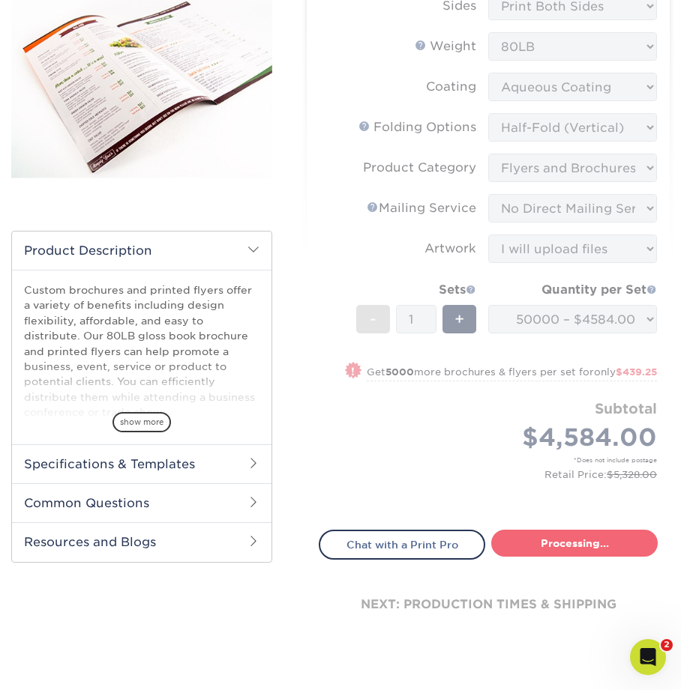
select select "eec11ef5-0832-48b6-bbda-338bf4f4f1d0"
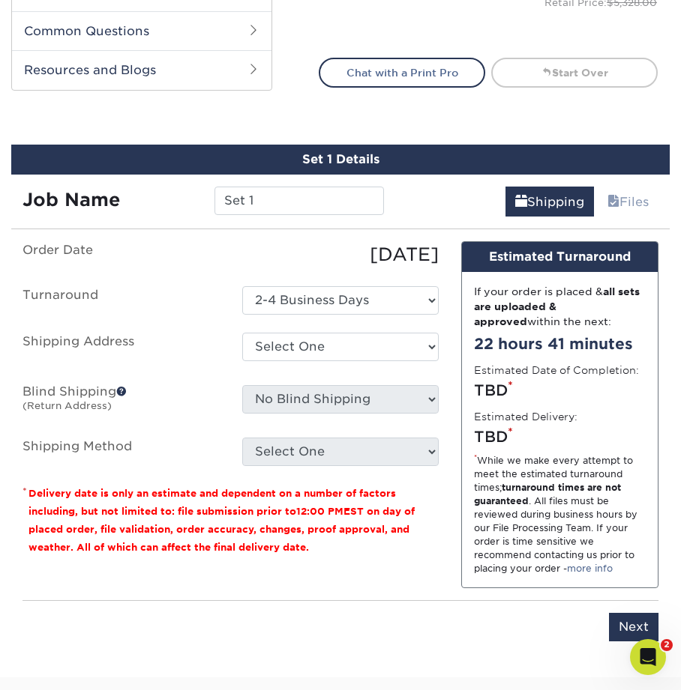
scroll to position [791, 0]
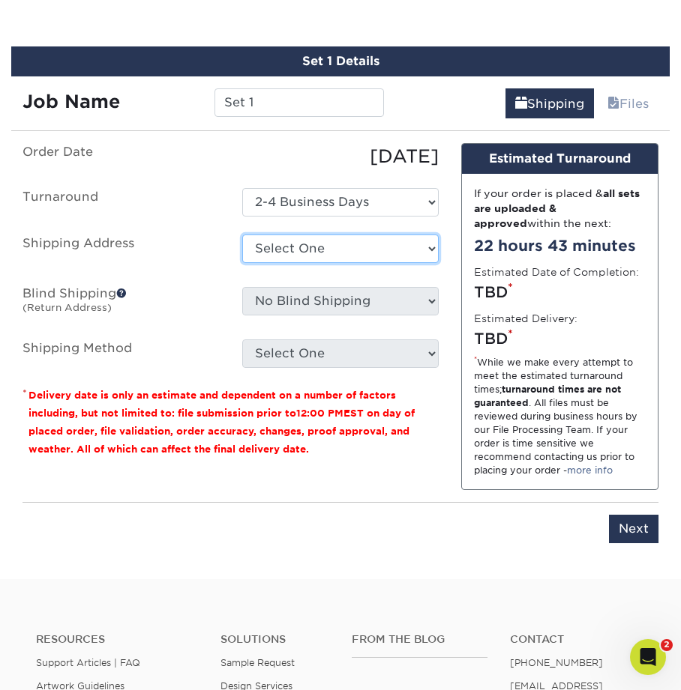
click at [304, 256] on select "Select One Getaways [PERSON_NAME] Philadelphia / [US_STATE] Inventory Center + …" at bounding box center [340, 249] width 197 height 28
select select "58208"
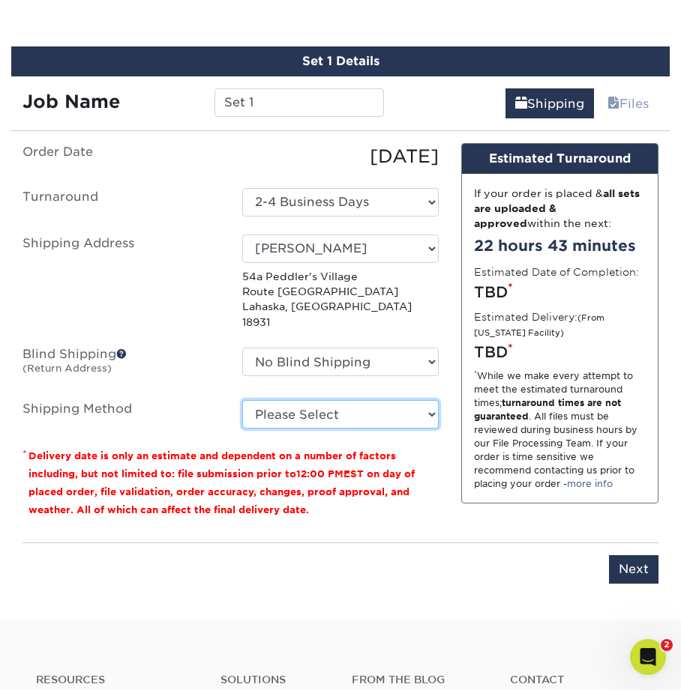
click at [311, 400] on select "Please Select Economy Freight (+$256.37) Priority Freight (+$276.44) Economy Fr…" at bounding box center [340, 414] width 197 height 28
select select "FEDEX_FREIGHT_ECONOMY"
click at [242, 400] on select "Please Select Economy Freight (+$256.37) Priority Freight (+$276.44) Economy Fr…" at bounding box center [340, 414] width 197 height 28
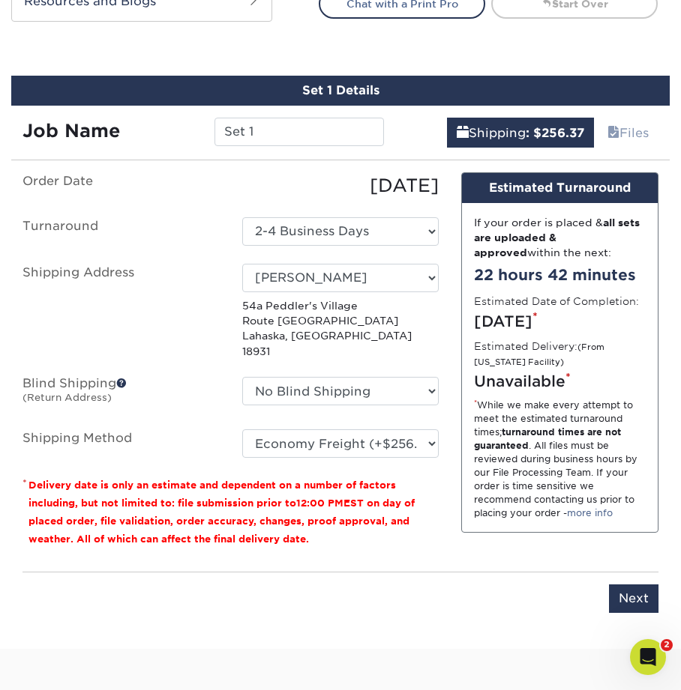
scroll to position [806, 0]
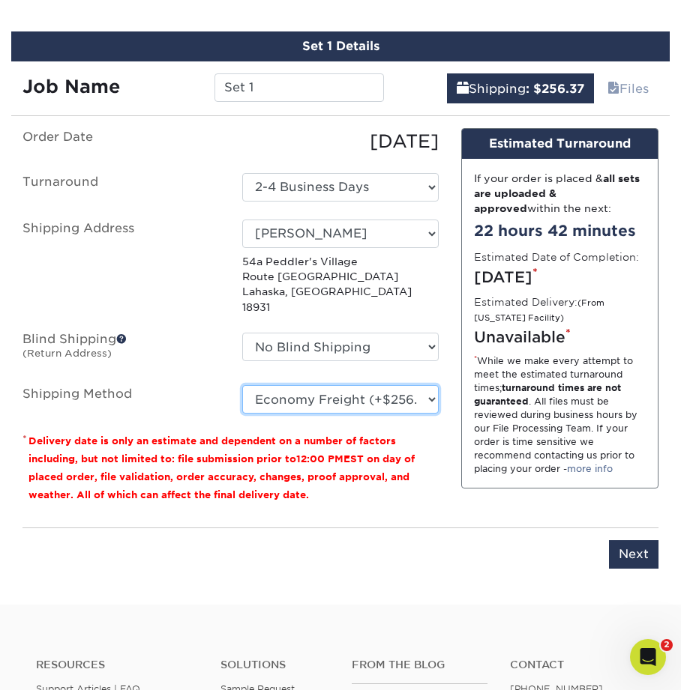
click at [370, 385] on select "Please Select Economy Freight (+$256.37) Priority Freight (+$276.44) Economy Fr…" at bounding box center [340, 399] width 197 height 28
